Goal: Check status: Check status

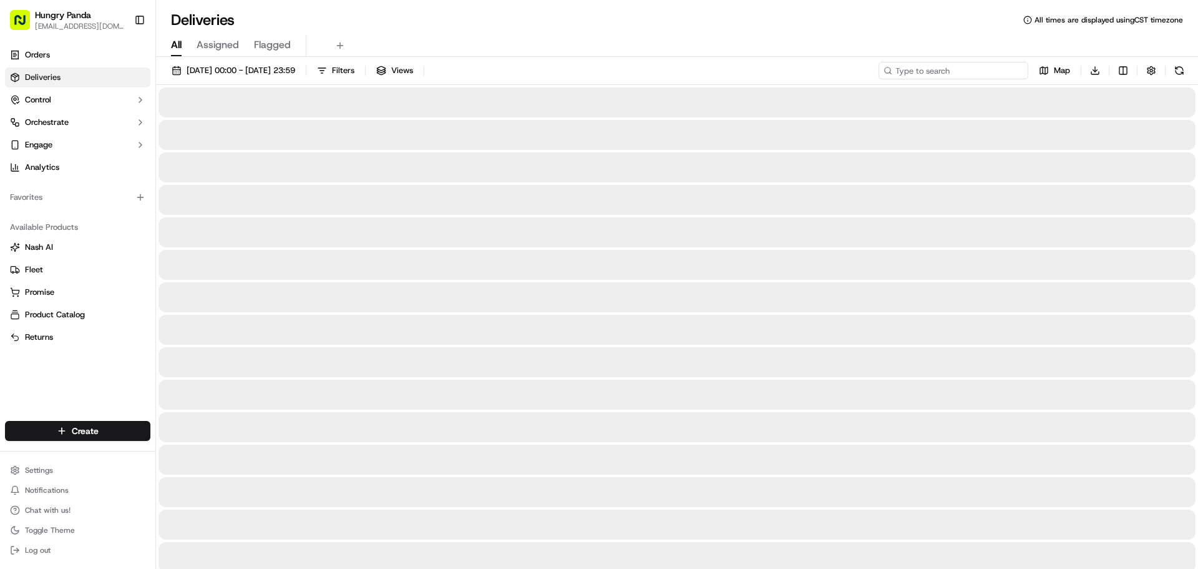
click at [991, 67] on input at bounding box center [954, 70] width 150 height 17
paste input "321402849865771434981"
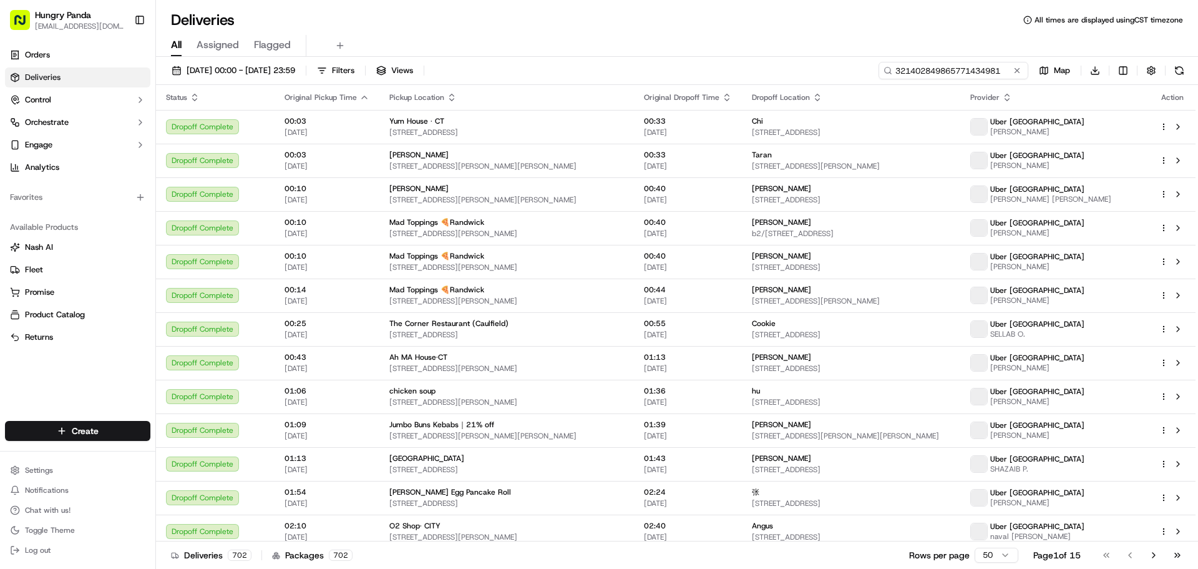
type input "321402849865771434981"
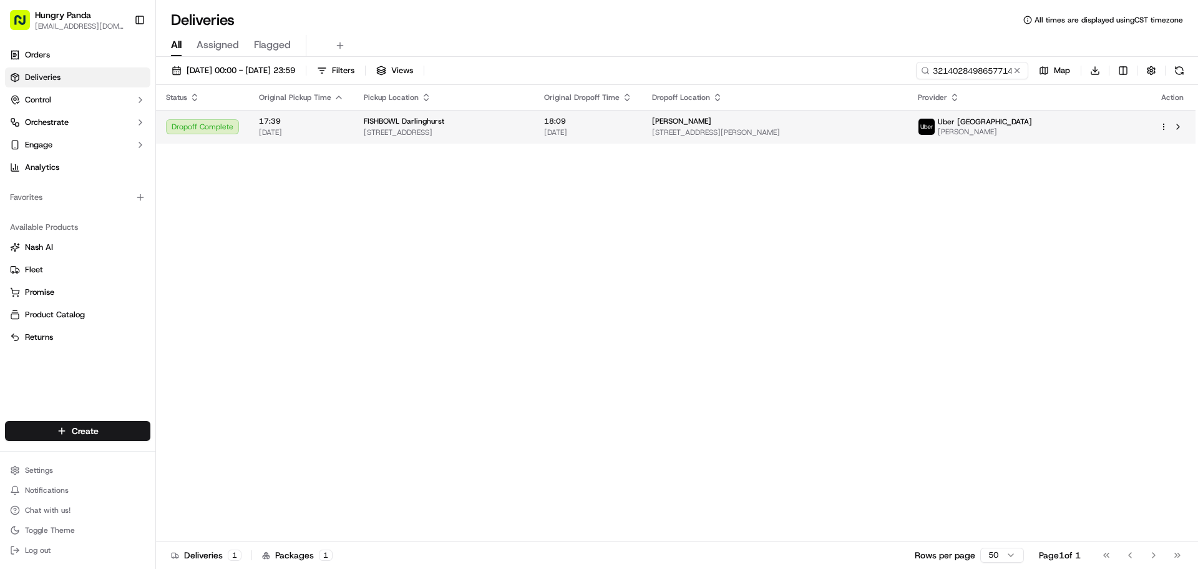
click at [524, 130] on span "[STREET_ADDRESS]" at bounding box center [444, 132] width 160 height 10
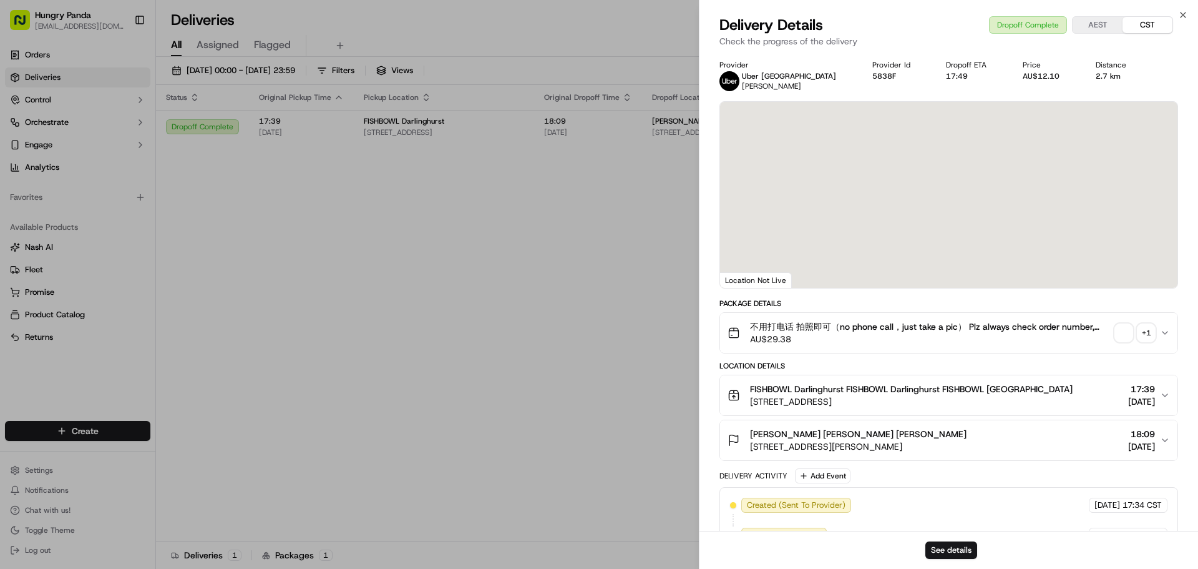
click at [1144, 328] on div "+ 1" at bounding box center [1146, 332] width 17 height 17
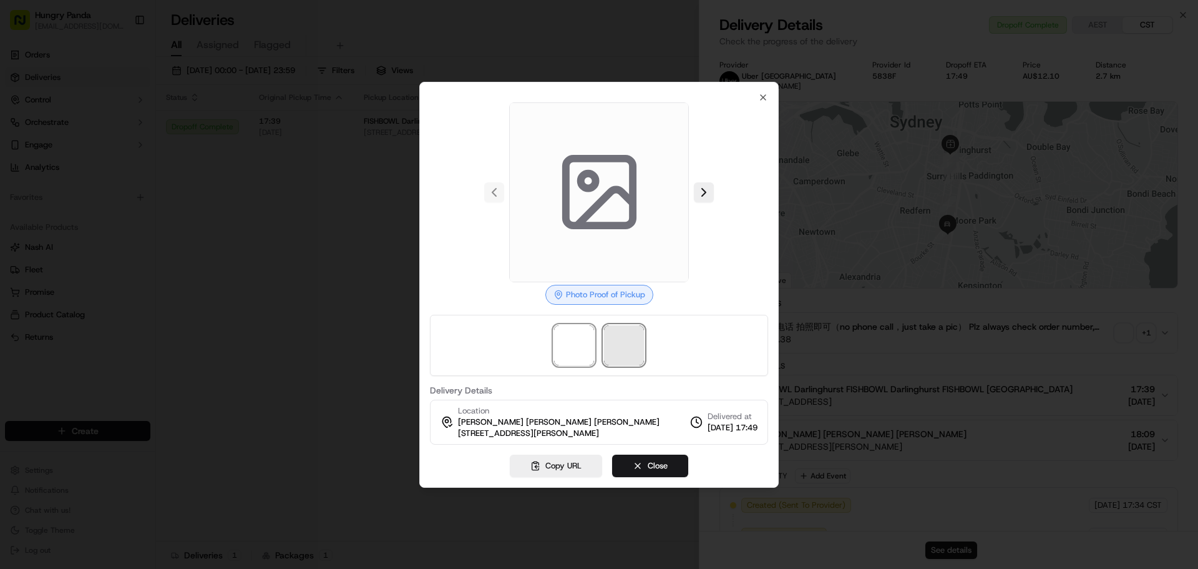
click at [616, 338] on span at bounding box center [624, 345] width 40 height 40
click at [569, 337] on span at bounding box center [574, 345] width 40 height 40
click at [609, 348] on span at bounding box center [624, 345] width 40 height 40
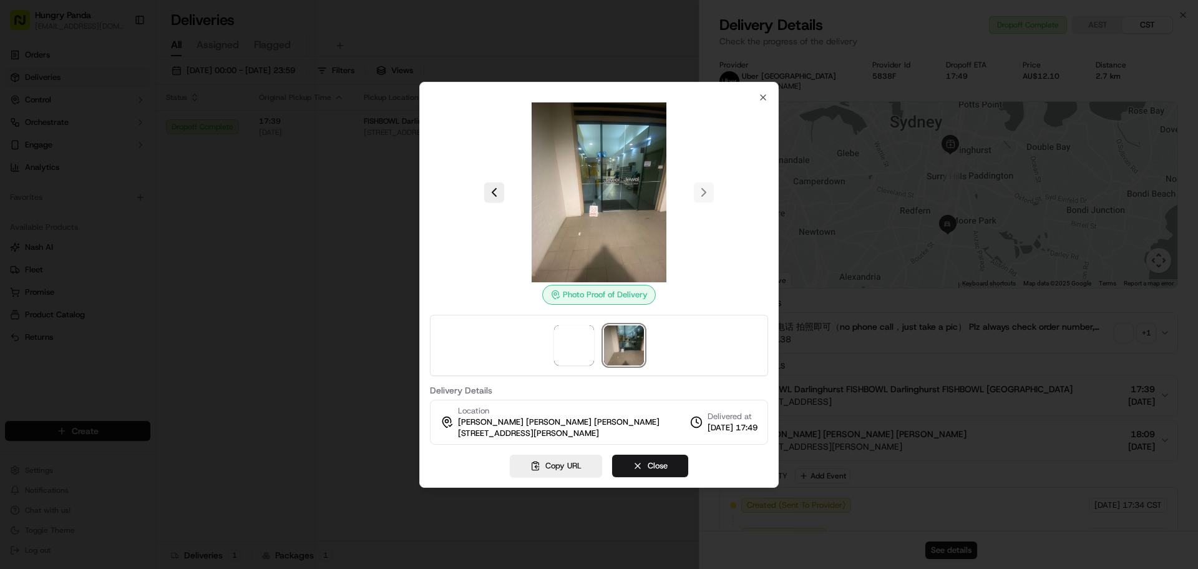
click at [301, 162] on div at bounding box center [599, 284] width 1198 height 569
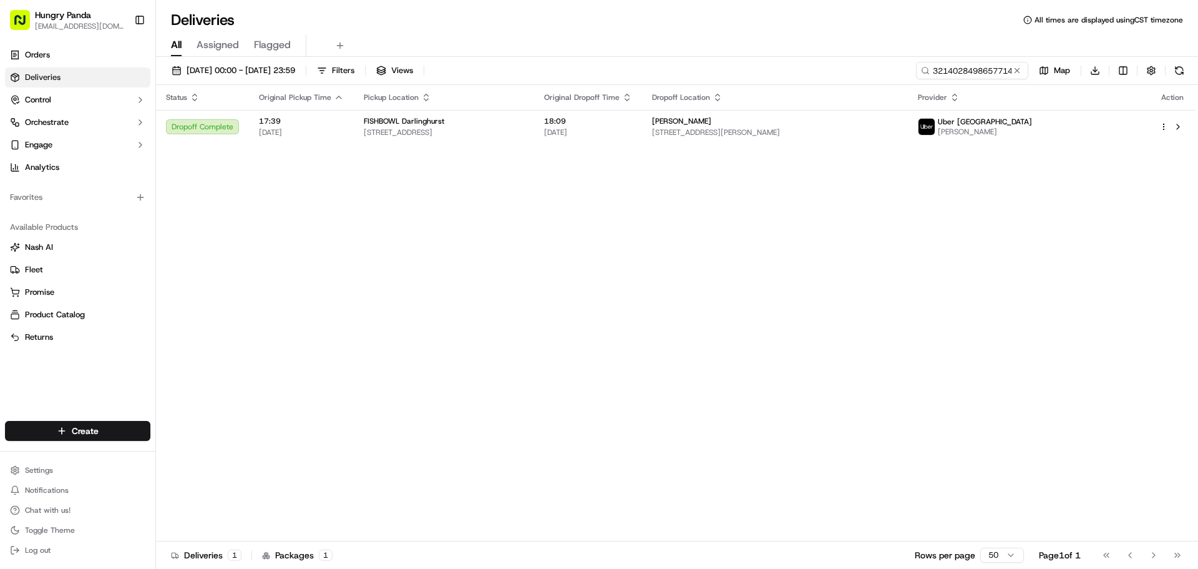
click at [592, 338] on div "Status Original Pickup Time Pickup Location Original Dropoff Time Dropoff Locat…" at bounding box center [676, 313] width 1040 height 456
click at [1015, 75] on button at bounding box center [1017, 70] width 12 height 12
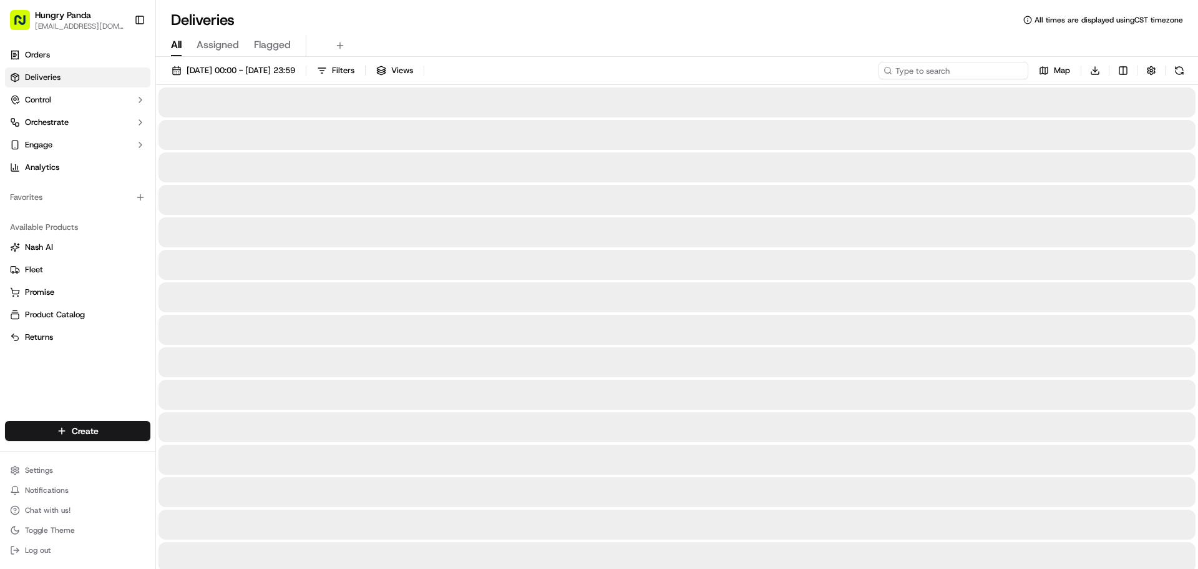
click at [1002, 72] on input at bounding box center [954, 70] width 150 height 17
paste input "4319081588958793531162"
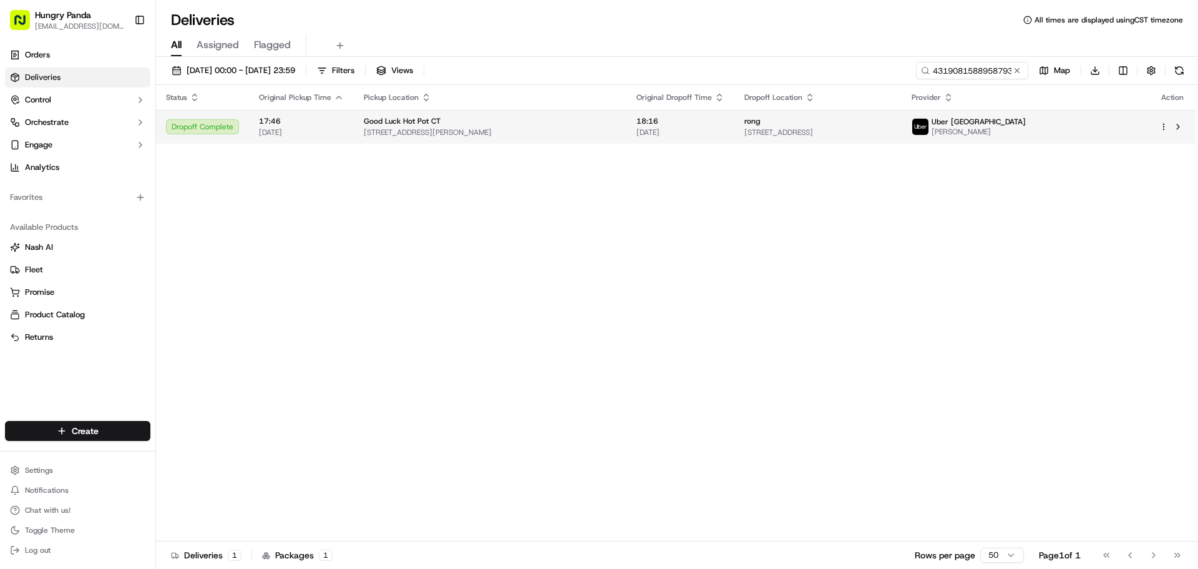
click at [851, 140] on td "rong [STREET_ADDRESS]" at bounding box center [818, 127] width 167 height 34
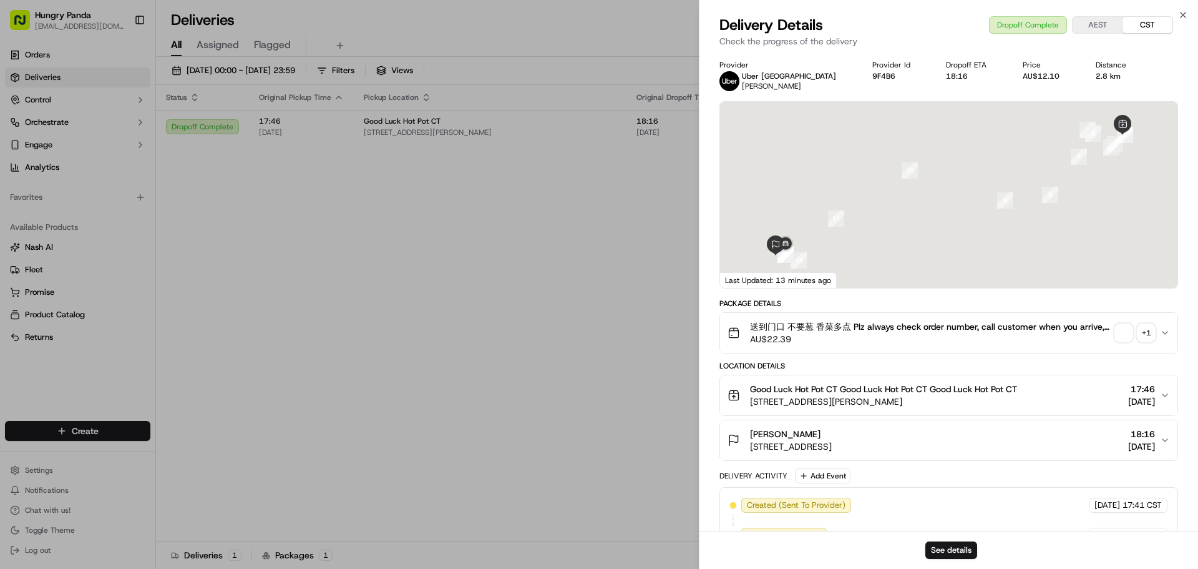
click at [1146, 326] on div "+ 1" at bounding box center [1146, 332] width 17 height 17
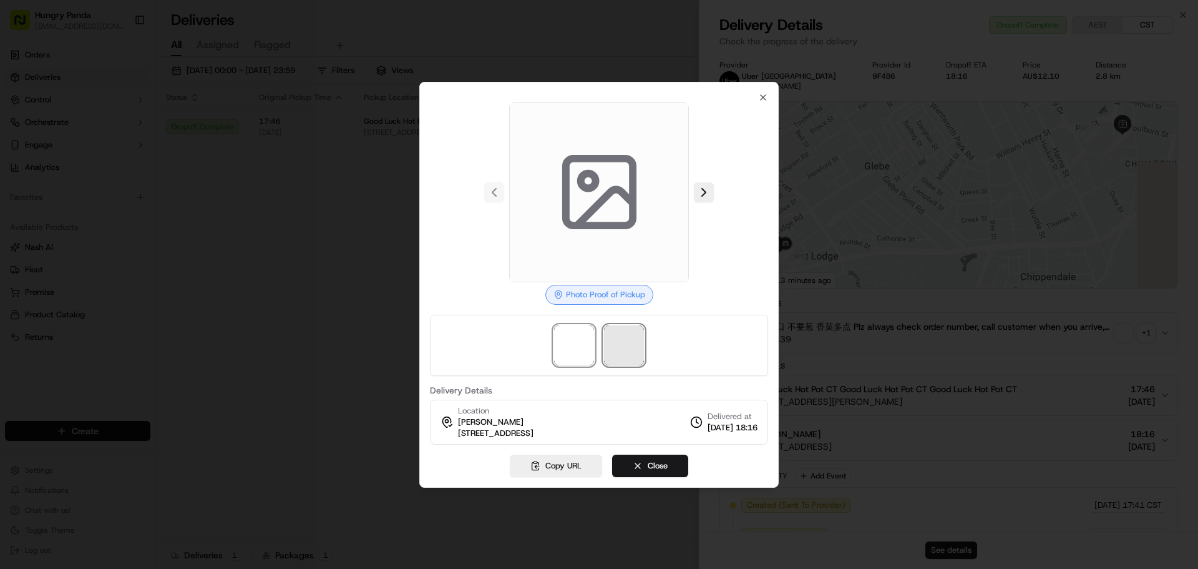
click at [642, 341] on span at bounding box center [624, 345] width 40 height 40
click at [627, 177] on icon at bounding box center [599, 191] width 89 height 89
click at [617, 331] on span at bounding box center [624, 345] width 40 height 40
click at [560, 341] on span at bounding box center [574, 345] width 40 height 40
click at [605, 339] on span at bounding box center [624, 345] width 40 height 40
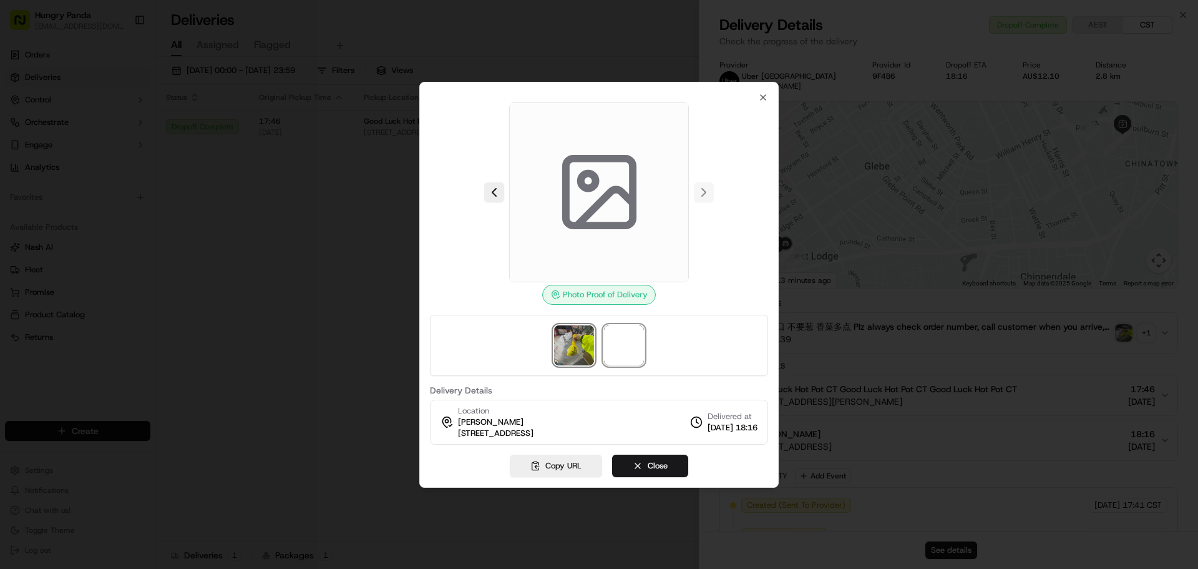
click at [562, 332] on img at bounding box center [574, 345] width 40 height 40
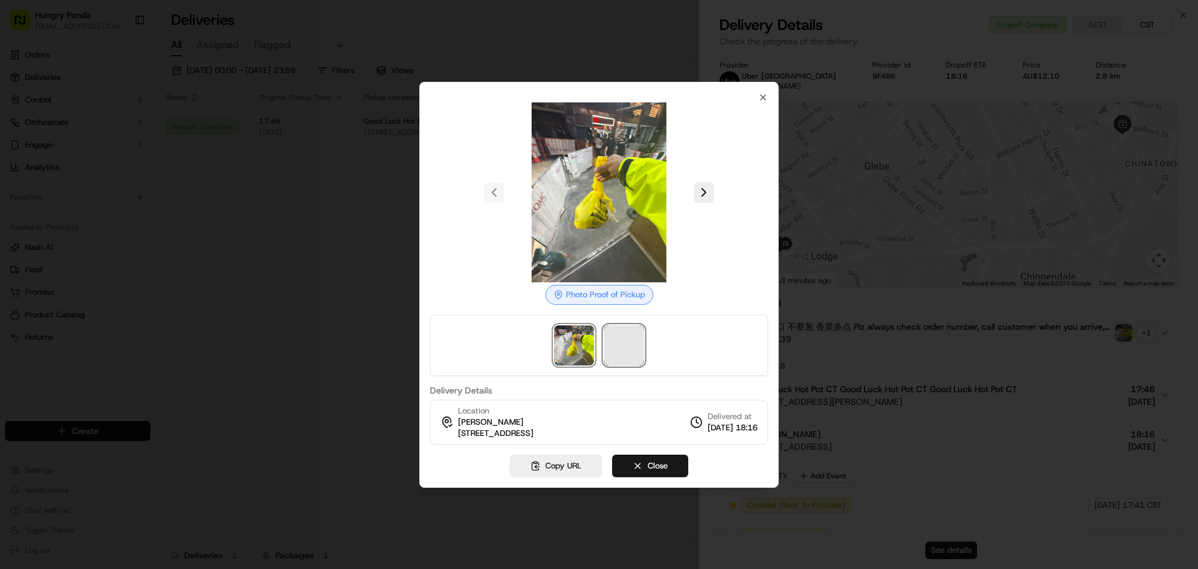
click at [620, 337] on span at bounding box center [624, 345] width 40 height 40
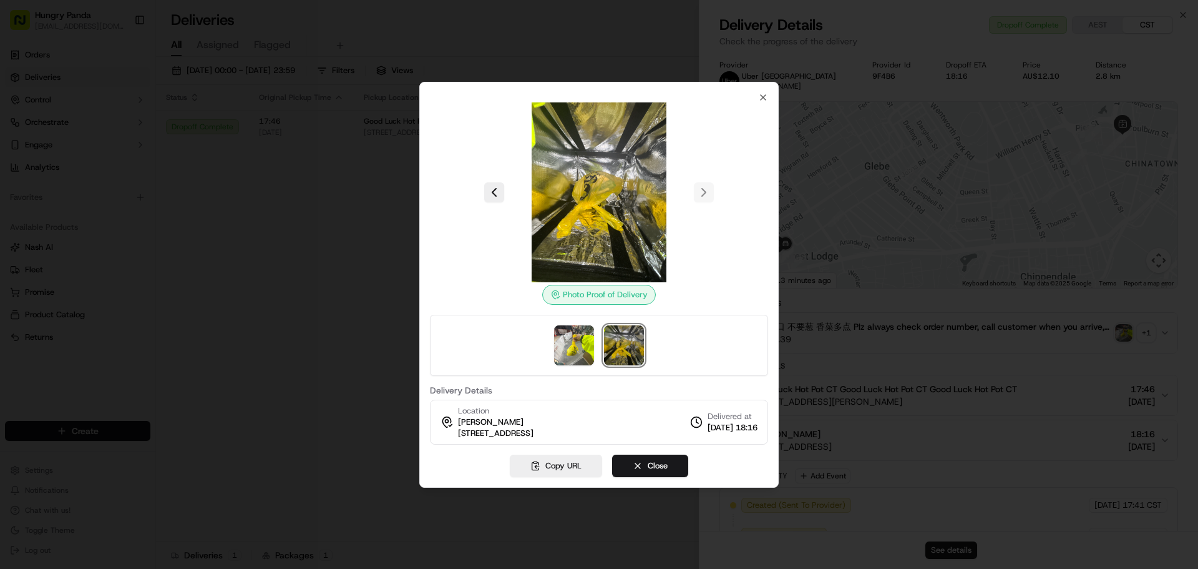
drag, startPoint x: 582, startPoint y: 200, endPoint x: 531, endPoint y: 168, distance: 60.8
click at [529, 169] on img at bounding box center [599, 192] width 180 height 180
click at [602, 172] on img at bounding box center [599, 192] width 180 height 180
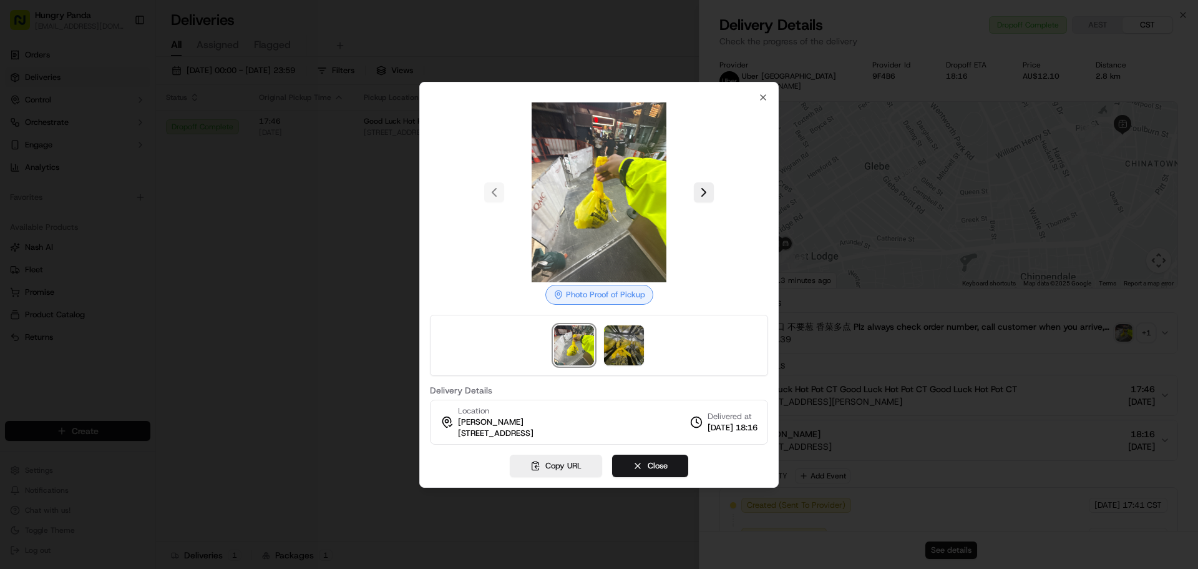
click at [310, 337] on div at bounding box center [599, 284] width 1198 height 569
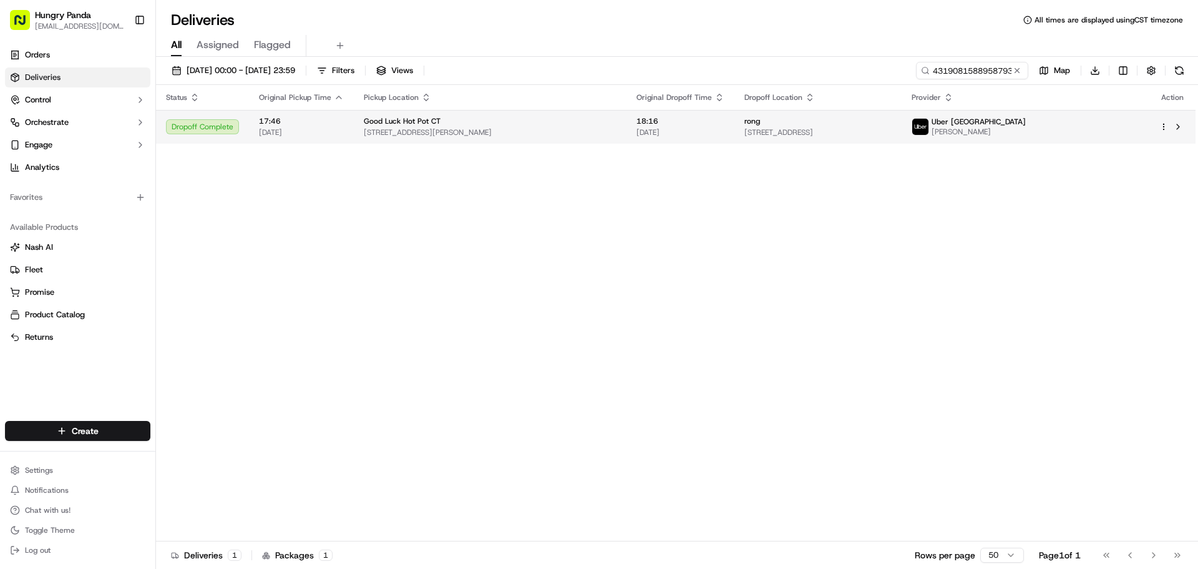
click at [512, 130] on span "[STREET_ADDRESS][PERSON_NAME]" at bounding box center [490, 132] width 253 height 10
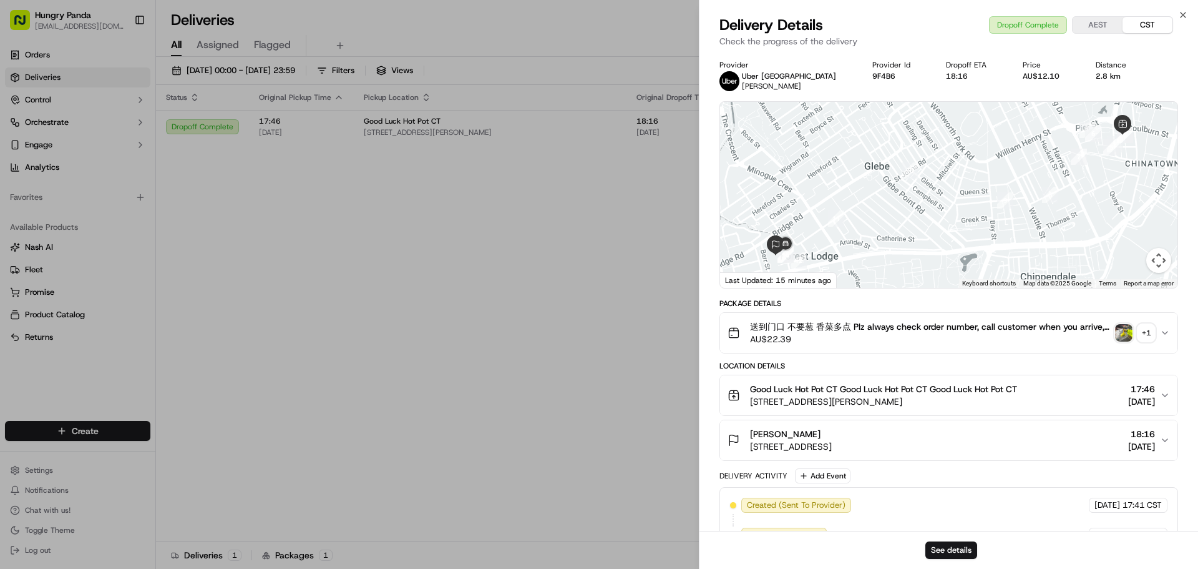
click at [1144, 329] on div "+ 1" at bounding box center [1146, 332] width 17 height 17
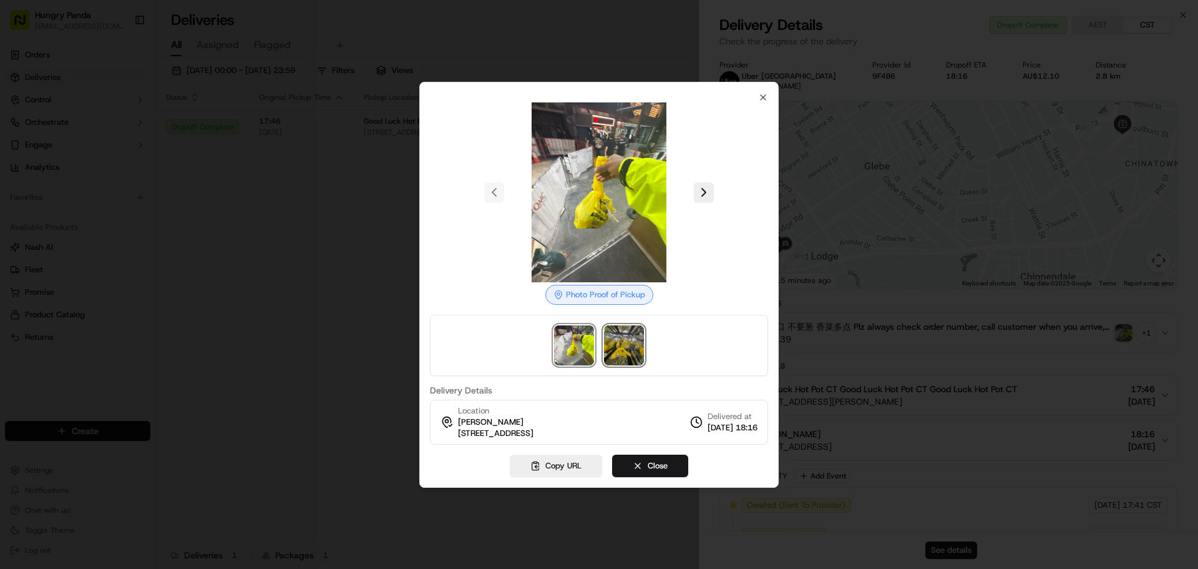
click at [617, 325] on img at bounding box center [624, 345] width 40 height 40
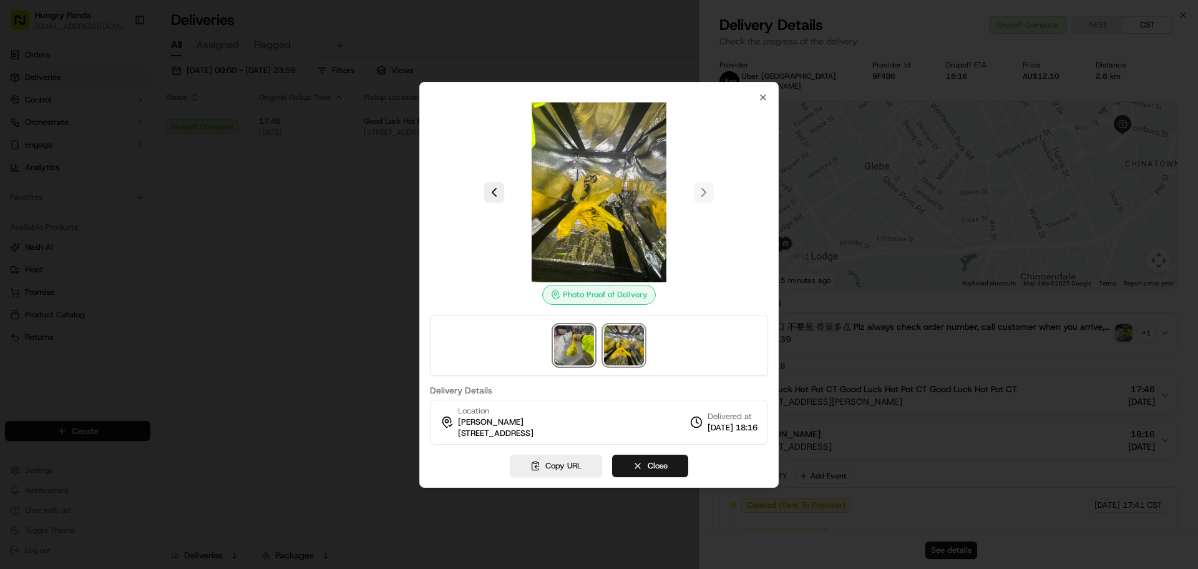
click at [581, 328] on img at bounding box center [574, 345] width 40 height 40
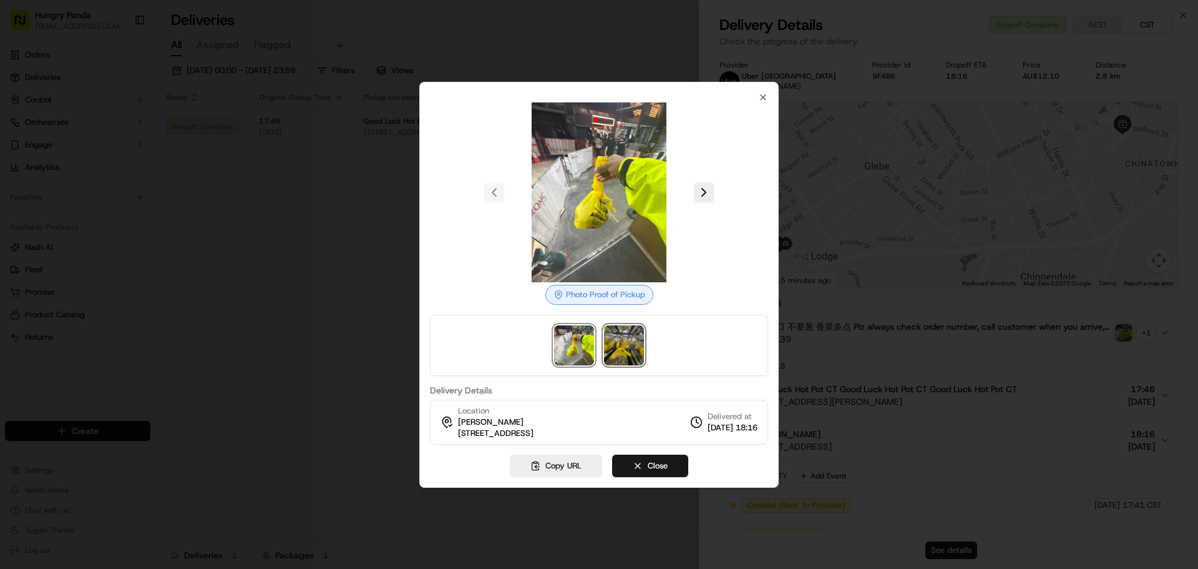
click at [613, 334] on img at bounding box center [624, 345] width 40 height 40
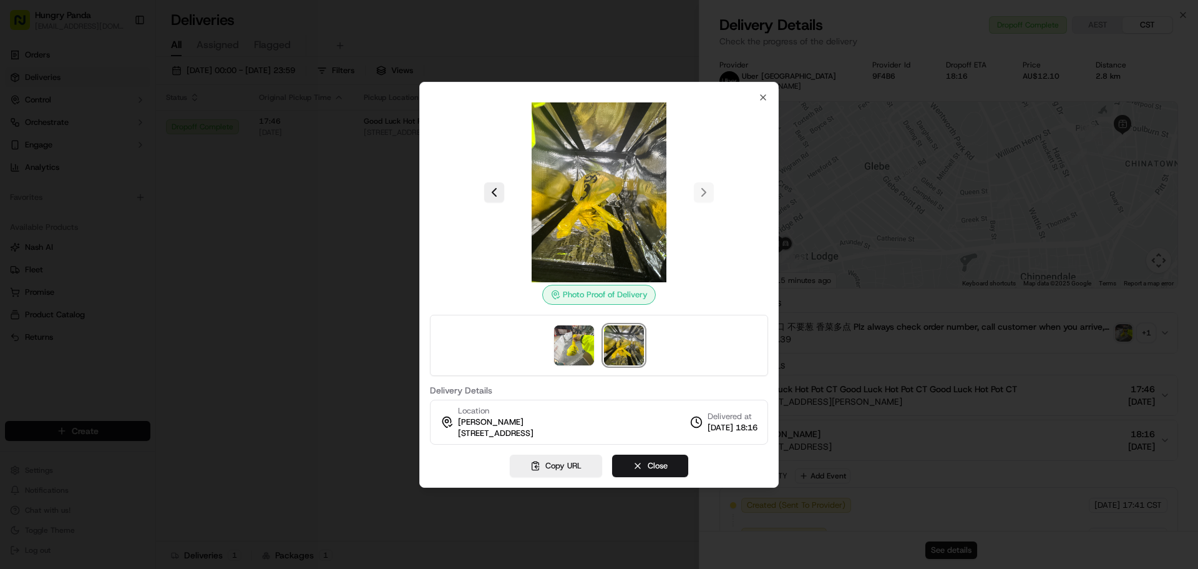
click at [611, 237] on img at bounding box center [599, 192] width 180 height 180
click at [571, 331] on img at bounding box center [574, 345] width 40 height 40
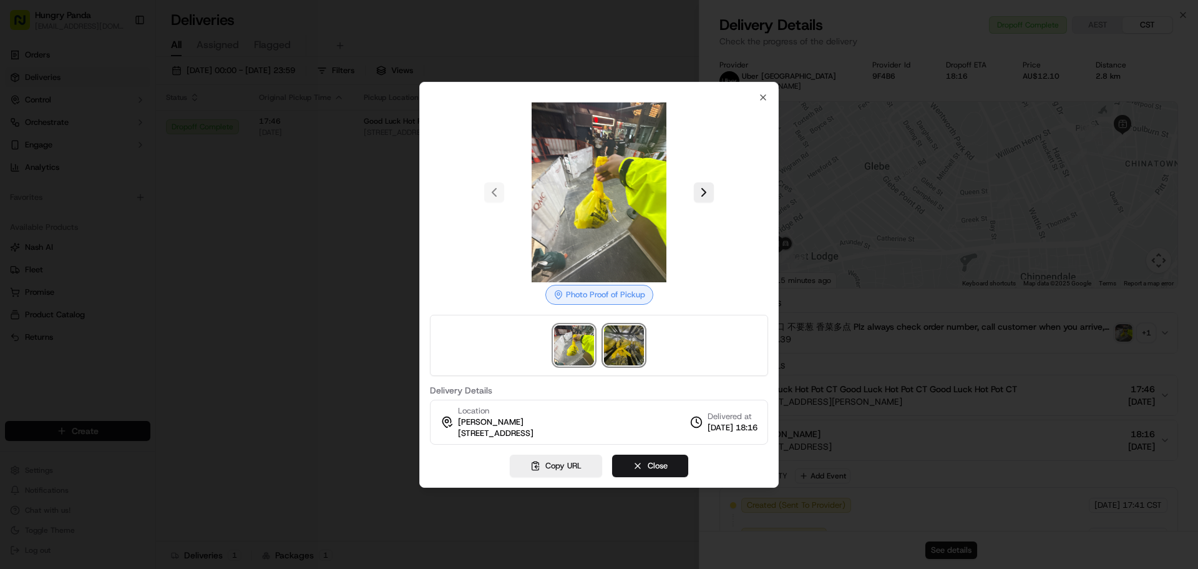
click at [615, 331] on img at bounding box center [624, 345] width 40 height 40
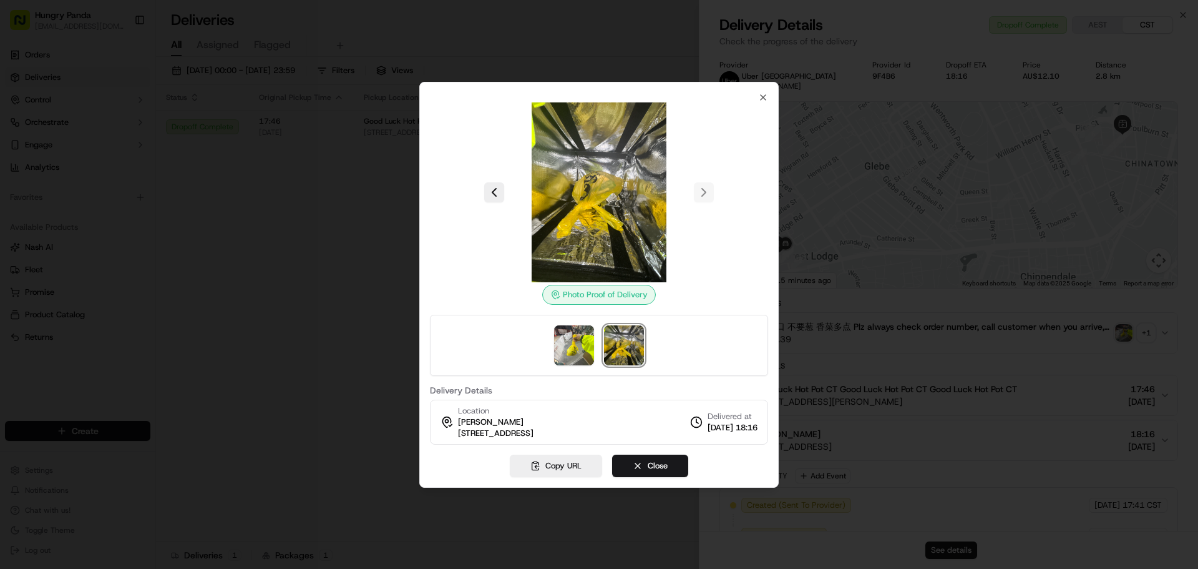
click at [590, 154] on img at bounding box center [599, 192] width 180 height 180
click at [572, 325] on img at bounding box center [574, 345] width 40 height 40
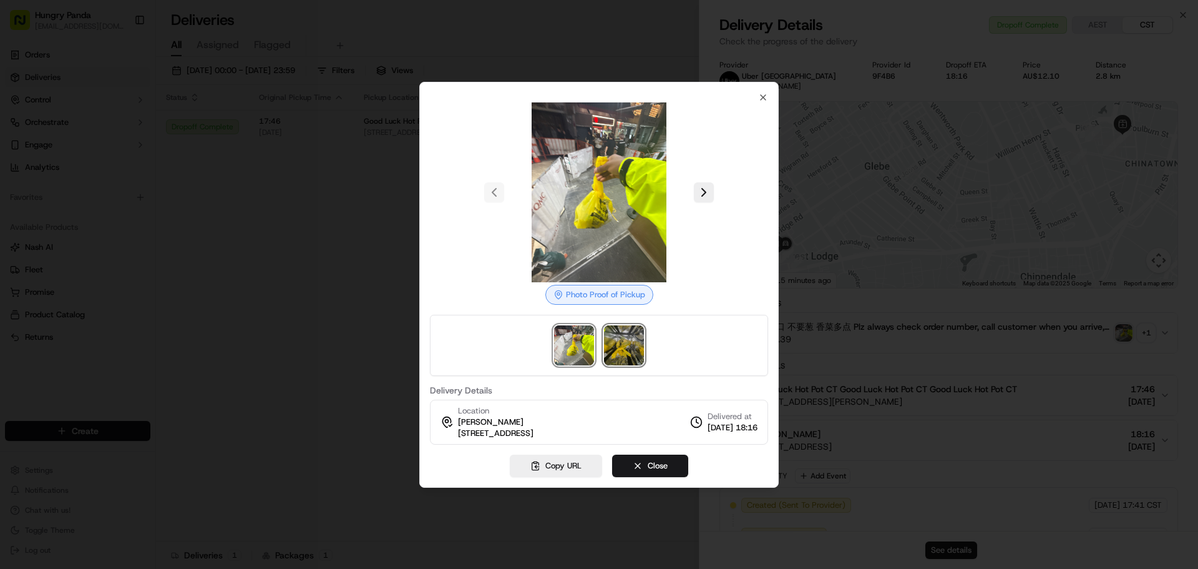
click at [633, 333] on img at bounding box center [624, 345] width 40 height 40
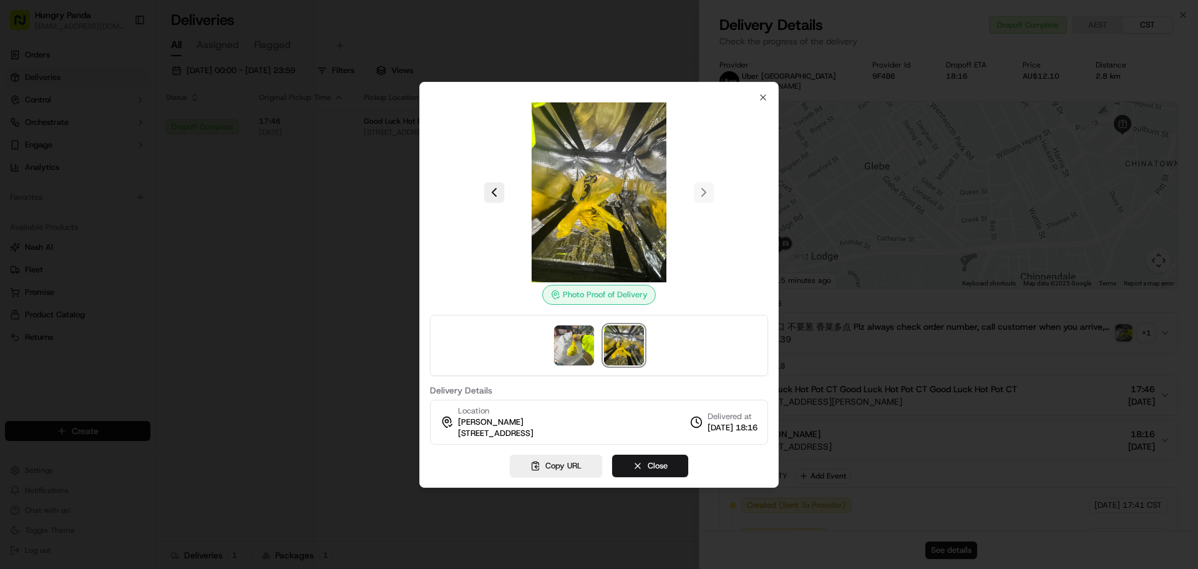
click at [262, 198] on div at bounding box center [599, 284] width 1198 height 569
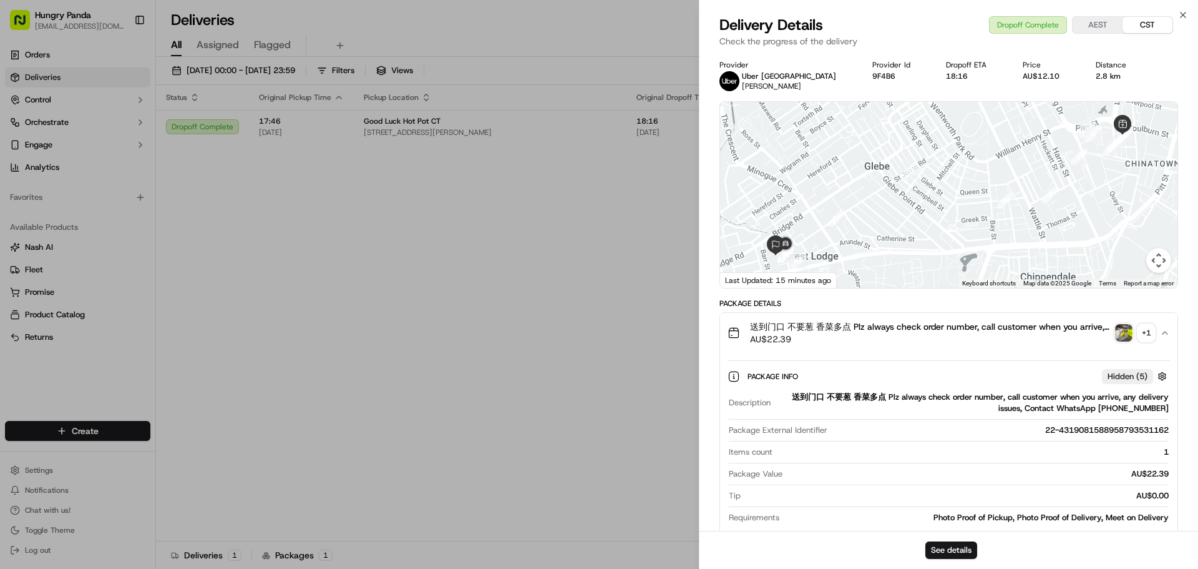
click at [1121, 326] on img "button" at bounding box center [1123, 332] width 17 height 17
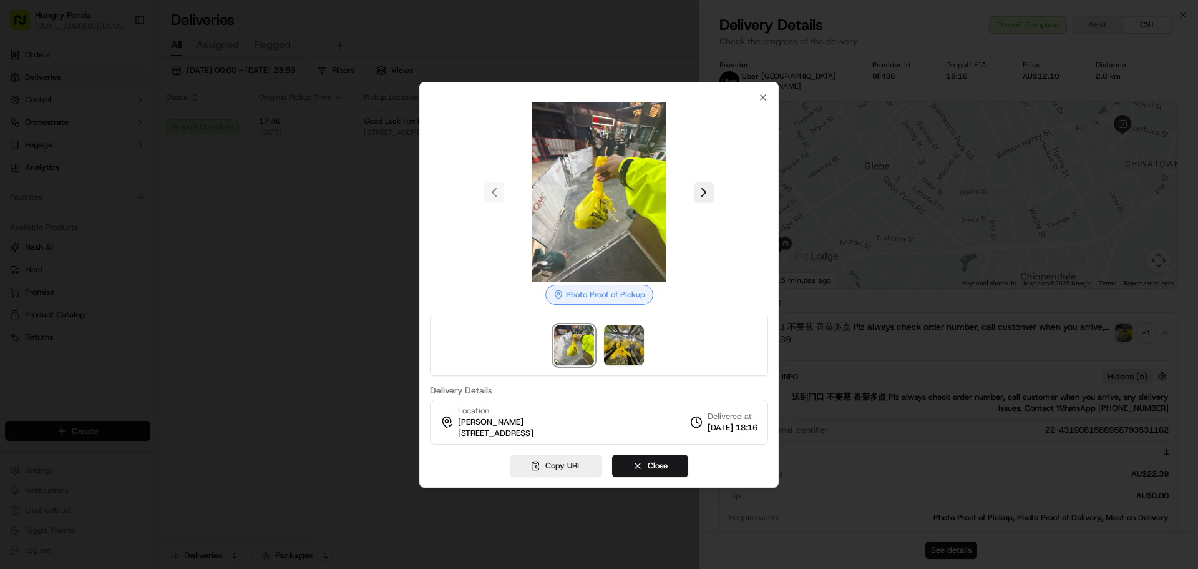
click at [602, 339] on div at bounding box center [599, 345] width 338 height 61
click at [614, 340] on img at bounding box center [624, 345] width 40 height 40
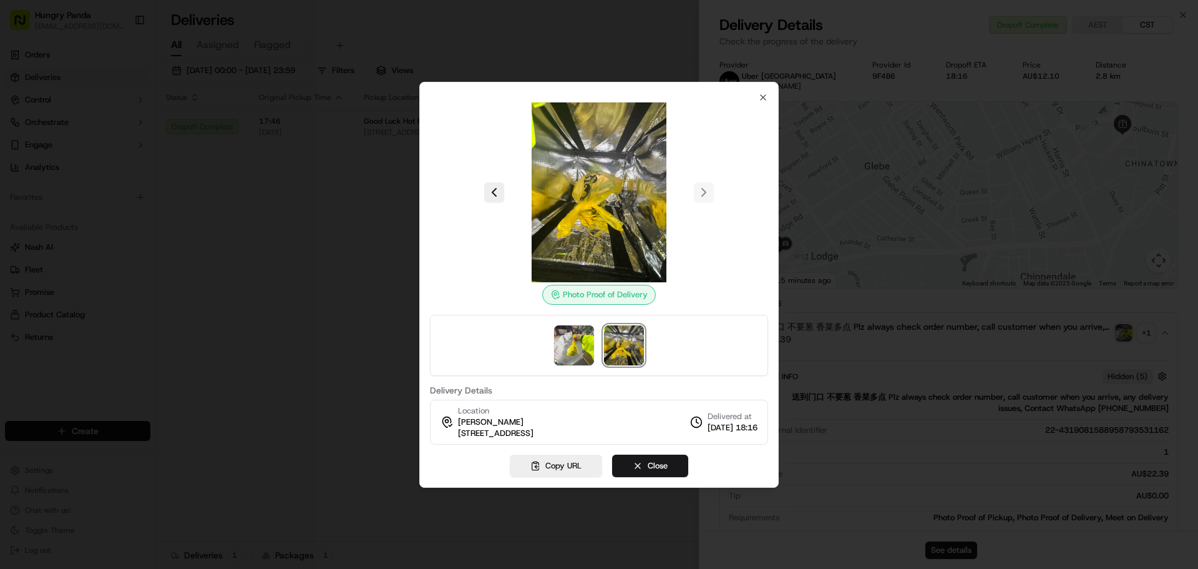
click at [602, 174] on img at bounding box center [599, 192] width 180 height 180
click at [602, 173] on img at bounding box center [599, 192] width 180 height 180
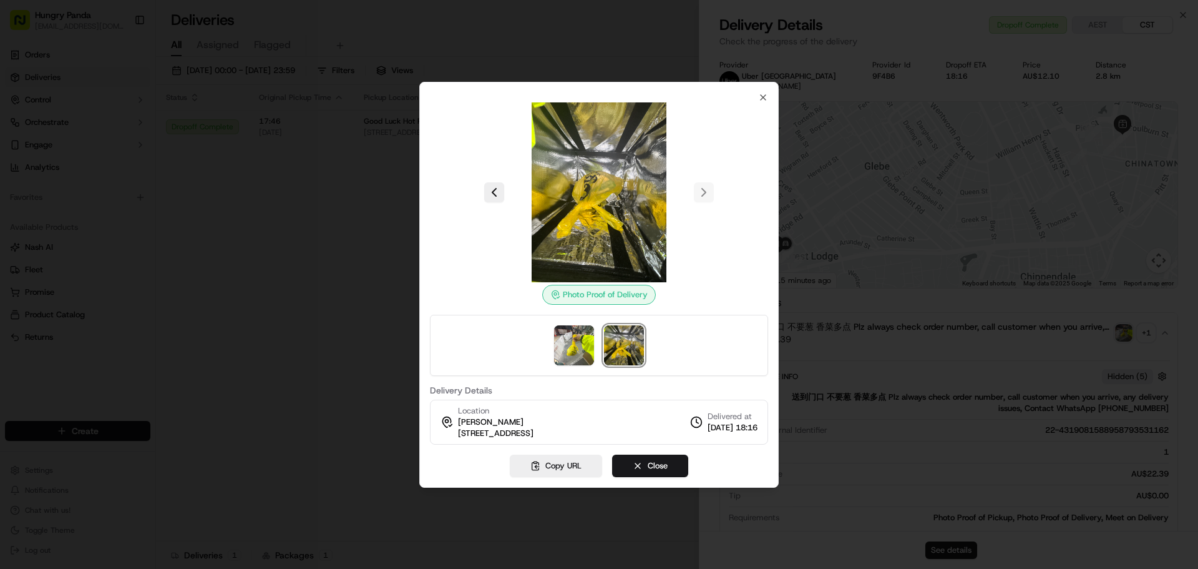
click at [602, 173] on img at bounding box center [599, 192] width 180 height 180
click at [761, 95] on icon "button" at bounding box center [763, 97] width 10 height 10
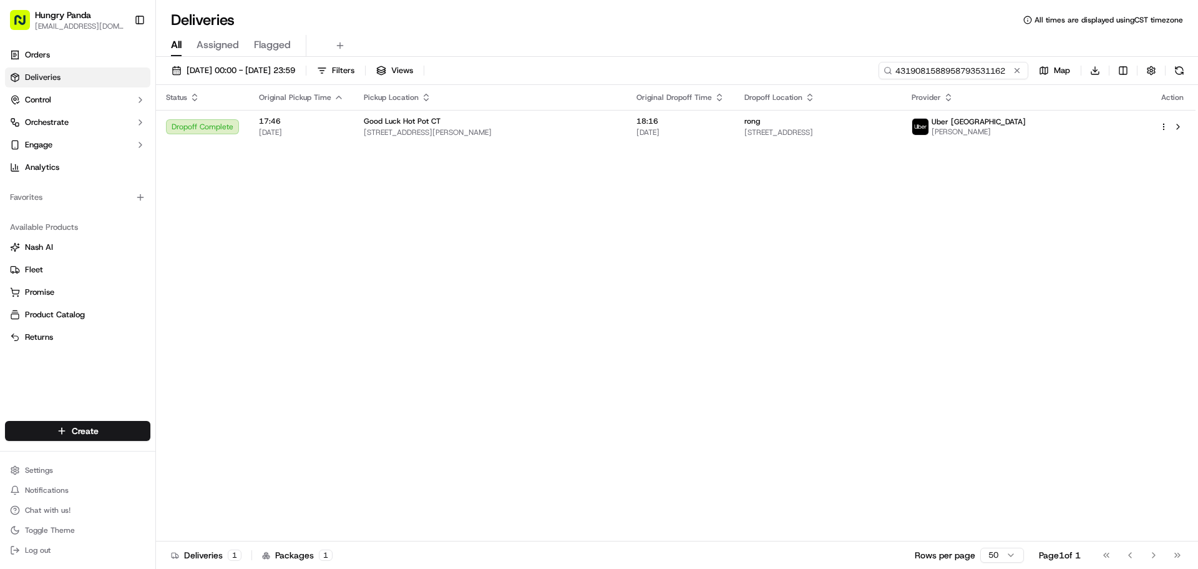
click at [971, 67] on input "4319081588958793531162" at bounding box center [954, 70] width 150 height 17
click at [971, 66] on input "4319081588958793531162" at bounding box center [954, 70] width 150 height 17
paste input "014085768657749361444"
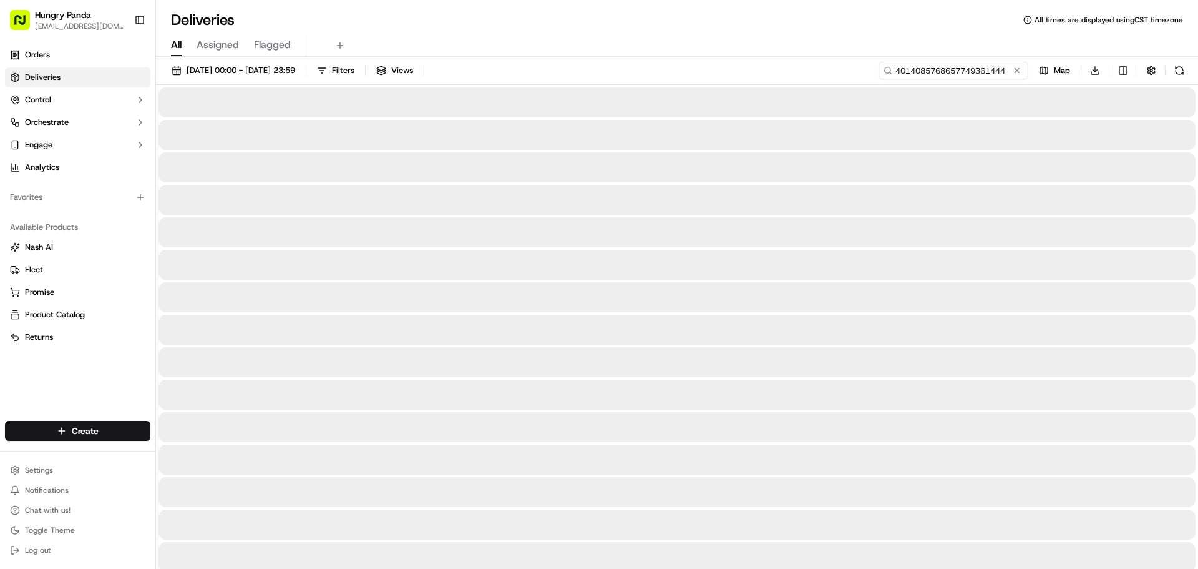
type input "4014085768657749361444"
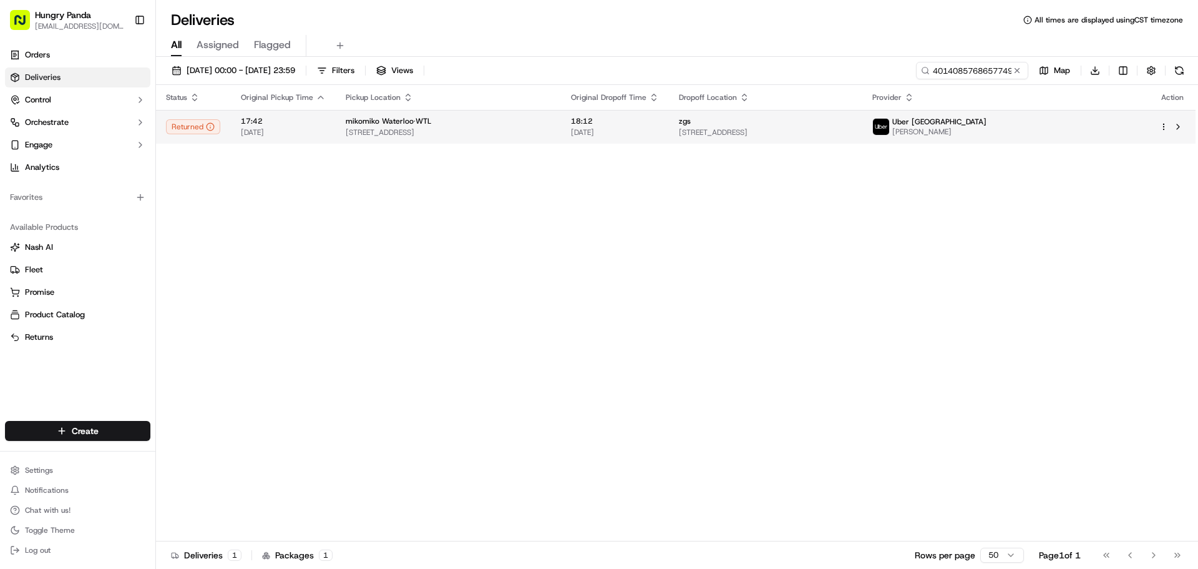
click at [544, 118] on div "mikomiko Waterloo·WTL" at bounding box center [448, 121] width 205 height 10
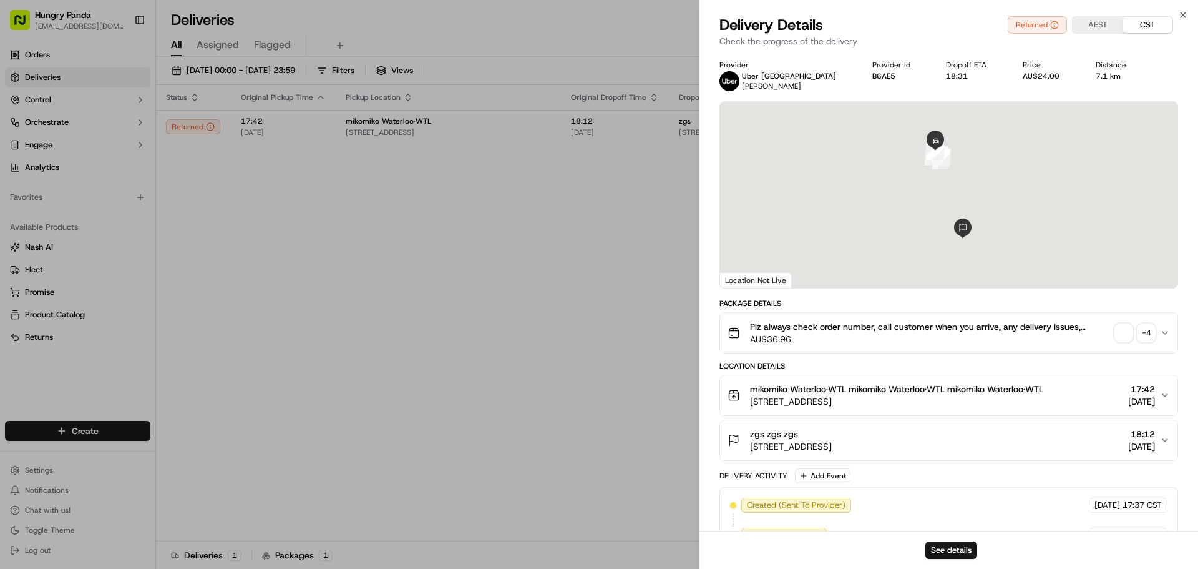
click at [1147, 330] on div "+ 4" at bounding box center [1146, 332] width 17 height 17
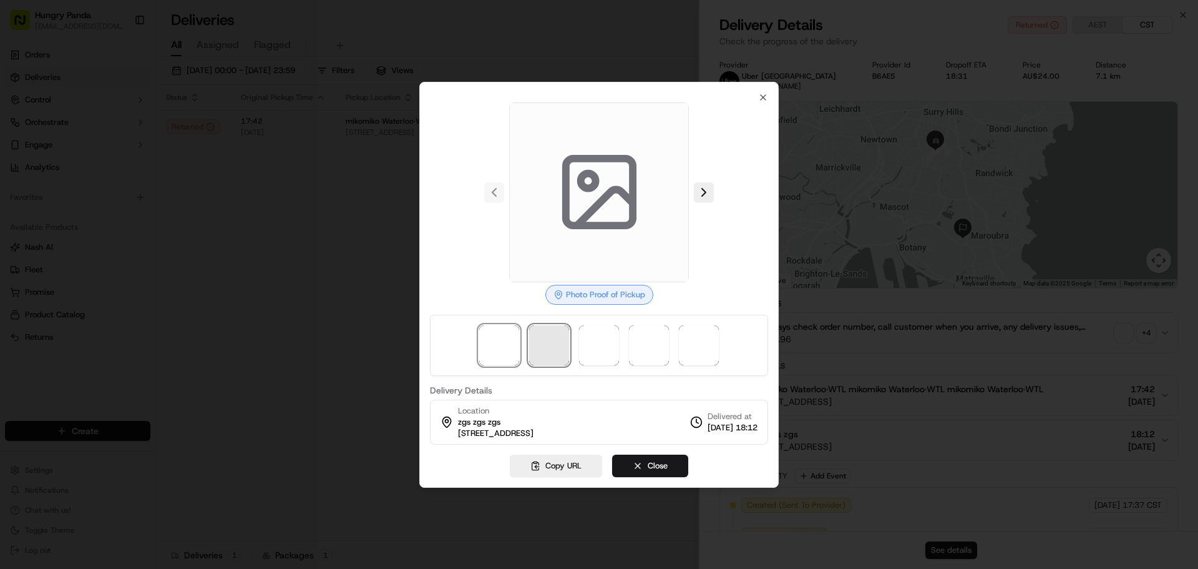
click at [544, 335] on span at bounding box center [549, 345] width 40 height 40
click at [595, 341] on span at bounding box center [599, 345] width 40 height 40
click at [629, 342] on span at bounding box center [649, 345] width 40 height 40
click at [701, 347] on span at bounding box center [699, 345] width 40 height 40
click at [630, 345] on span at bounding box center [649, 345] width 40 height 40
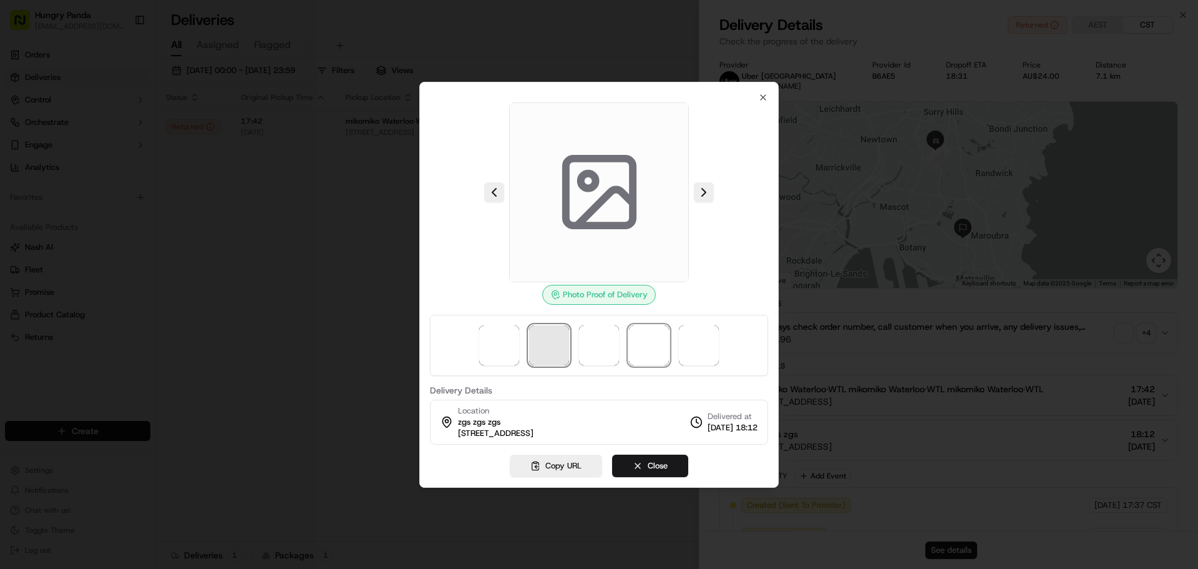
click at [550, 341] on span at bounding box center [549, 345] width 40 height 40
click at [496, 335] on img at bounding box center [499, 345] width 40 height 40
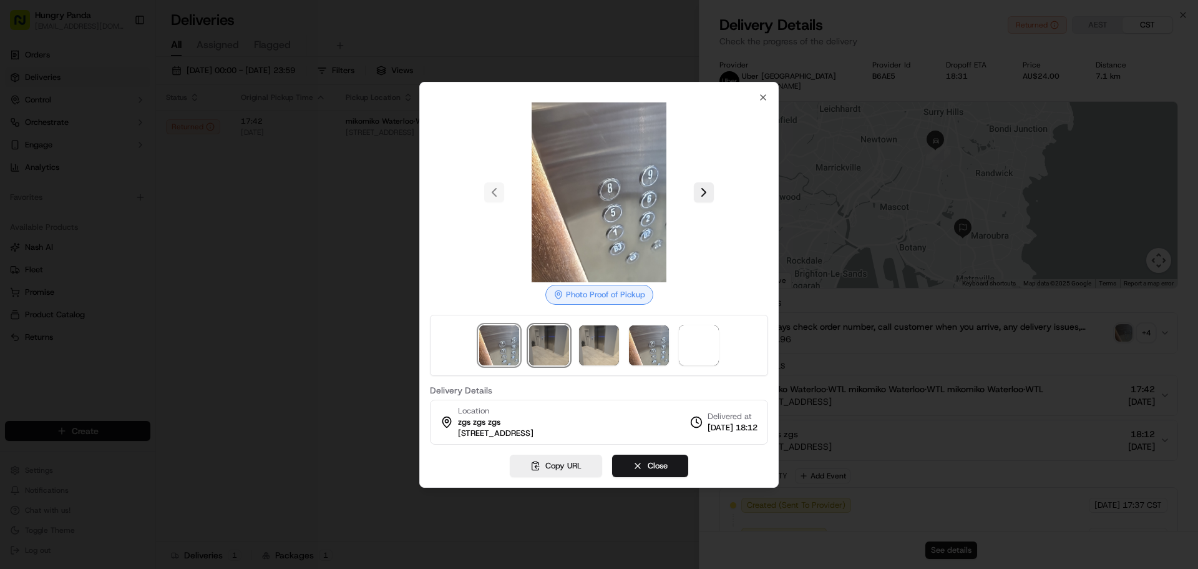
click at [555, 335] on img at bounding box center [549, 345] width 40 height 40
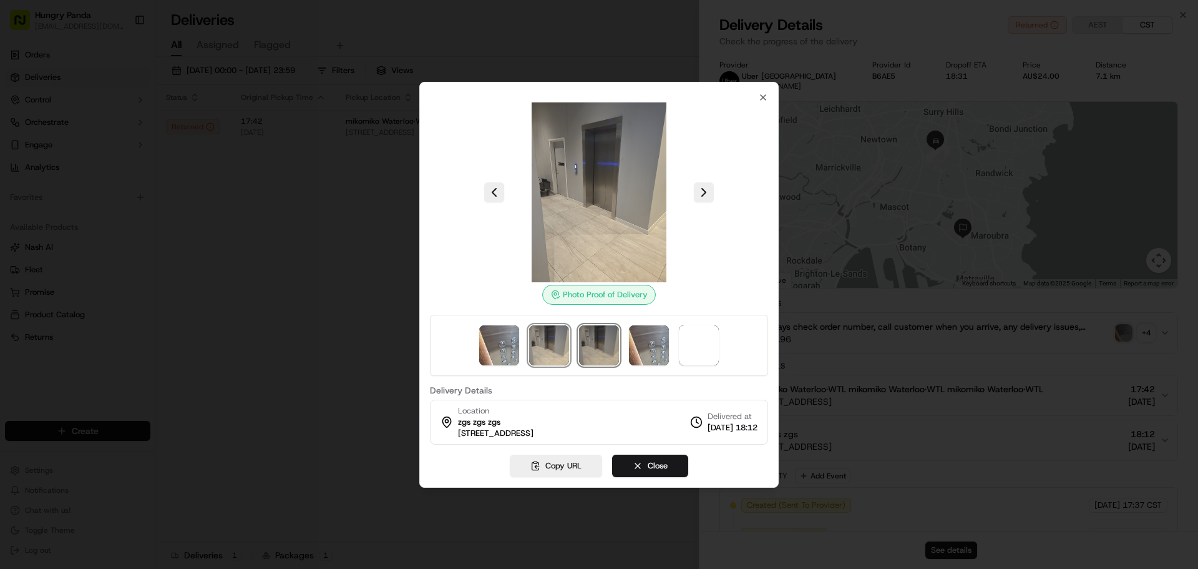
click at [584, 335] on img at bounding box center [599, 345] width 40 height 40
click at [647, 336] on img at bounding box center [649, 345] width 40 height 40
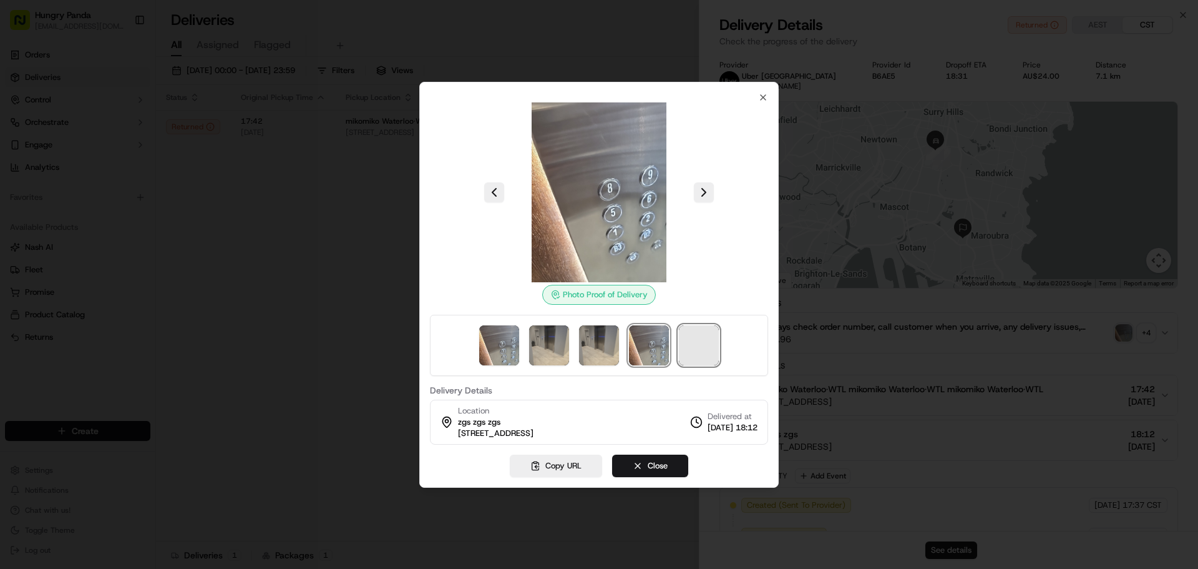
click at [697, 343] on span at bounding box center [699, 345] width 40 height 40
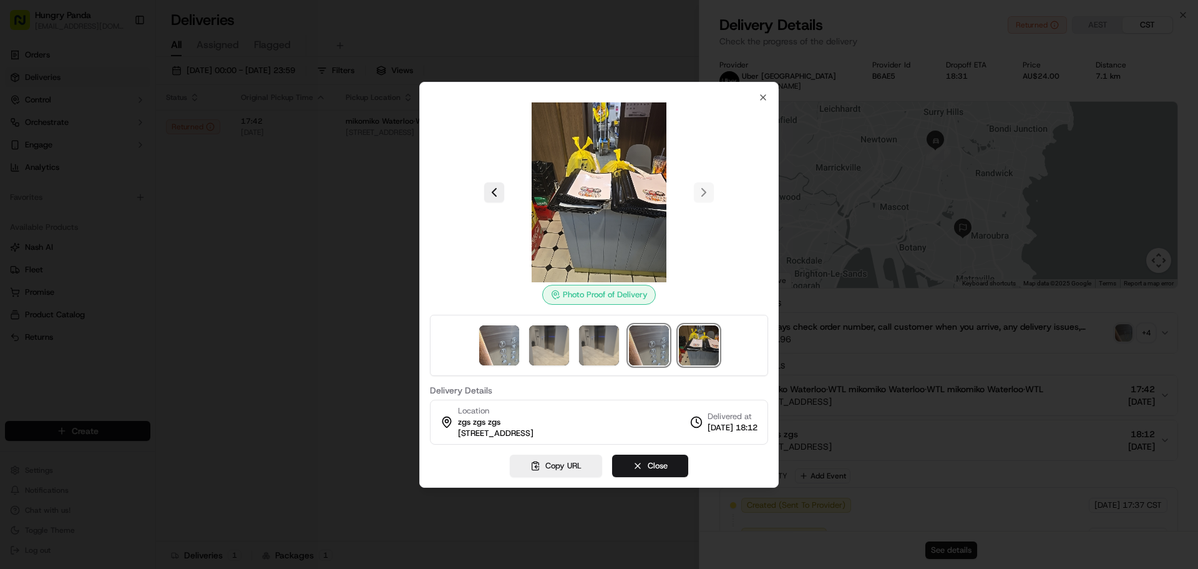
click at [633, 343] on img at bounding box center [649, 345] width 40 height 40
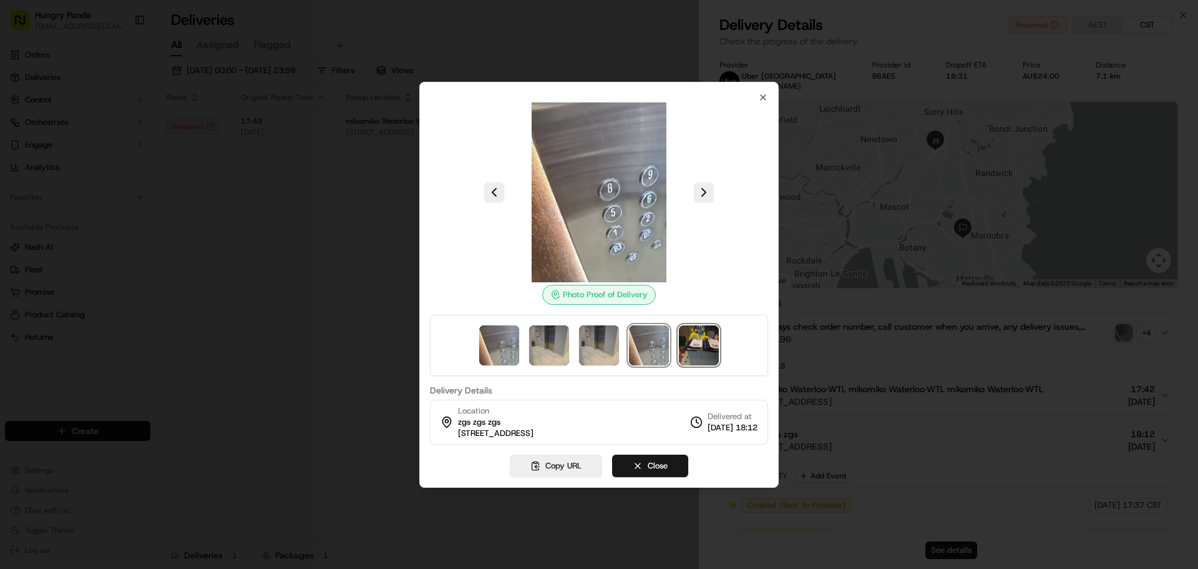
click at [701, 340] on img at bounding box center [699, 345] width 40 height 40
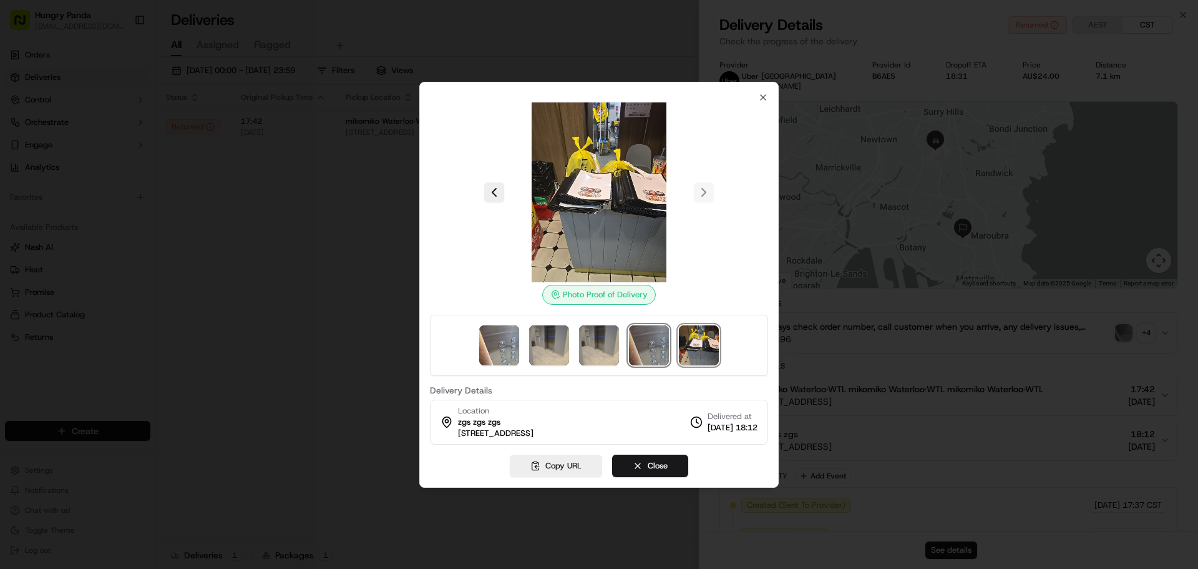
click at [649, 332] on img at bounding box center [649, 345] width 40 height 40
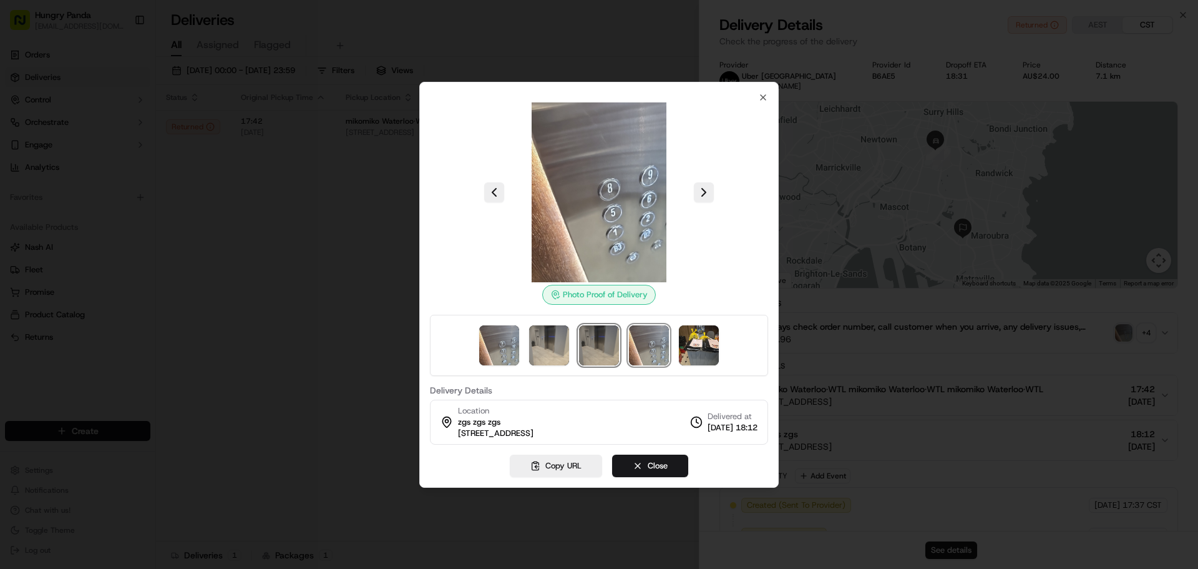
click at [599, 341] on img at bounding box center [599, 345] width 40 height 40
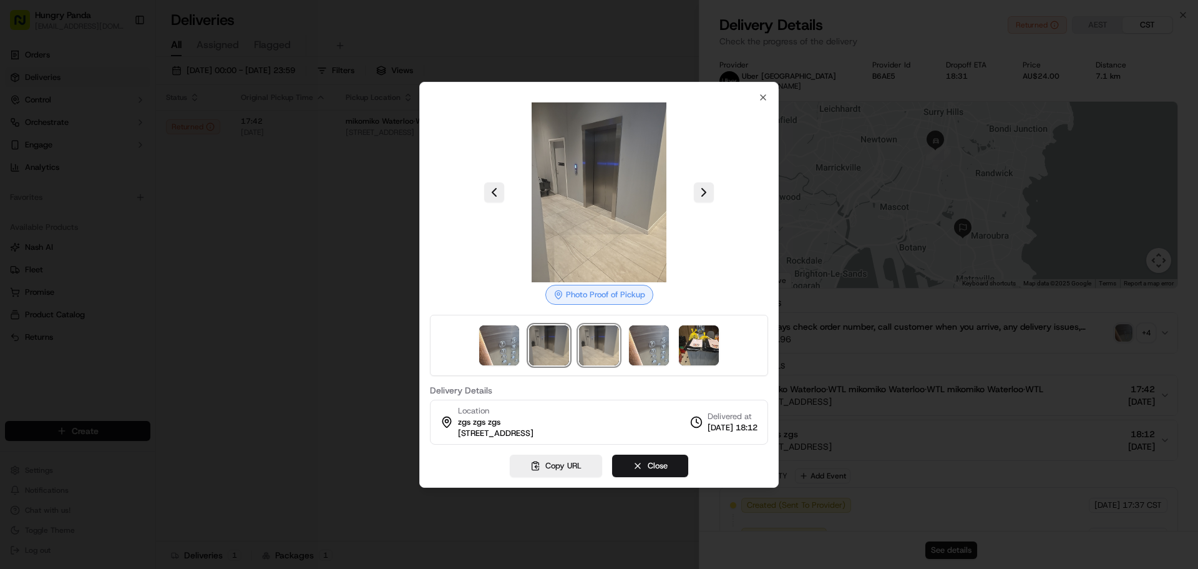
click at [552, 340] on img at bounding box center [549, 345] width 40 height 40
click at [662, 342] on img at bounding box center [649, 345] width 40 height 40
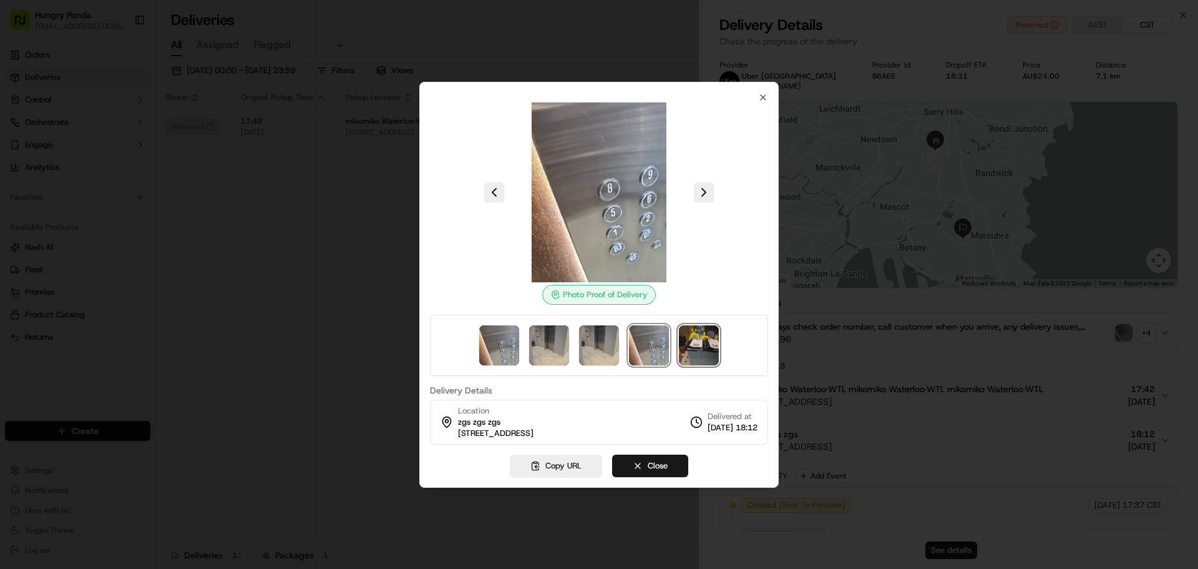
click at [705, 346] on img at bounding box center [699, 345] width 40 height 40
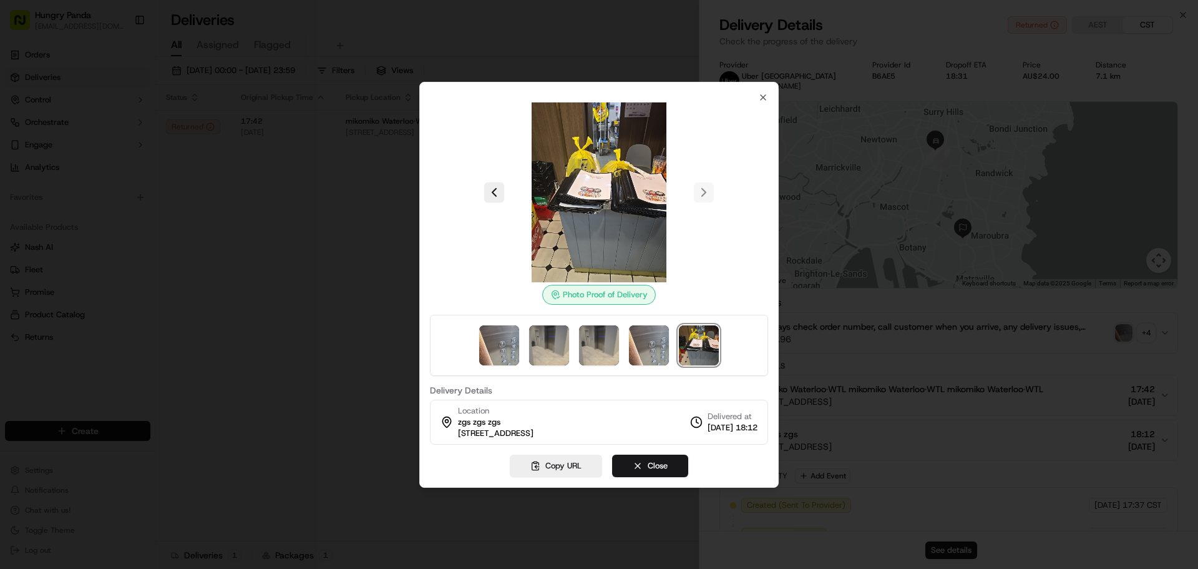
click at [363, 276] on div at bounding box center [599, 284] width 1198 height 569
